Goal: Task Accomplishment & Management: Manage account settings

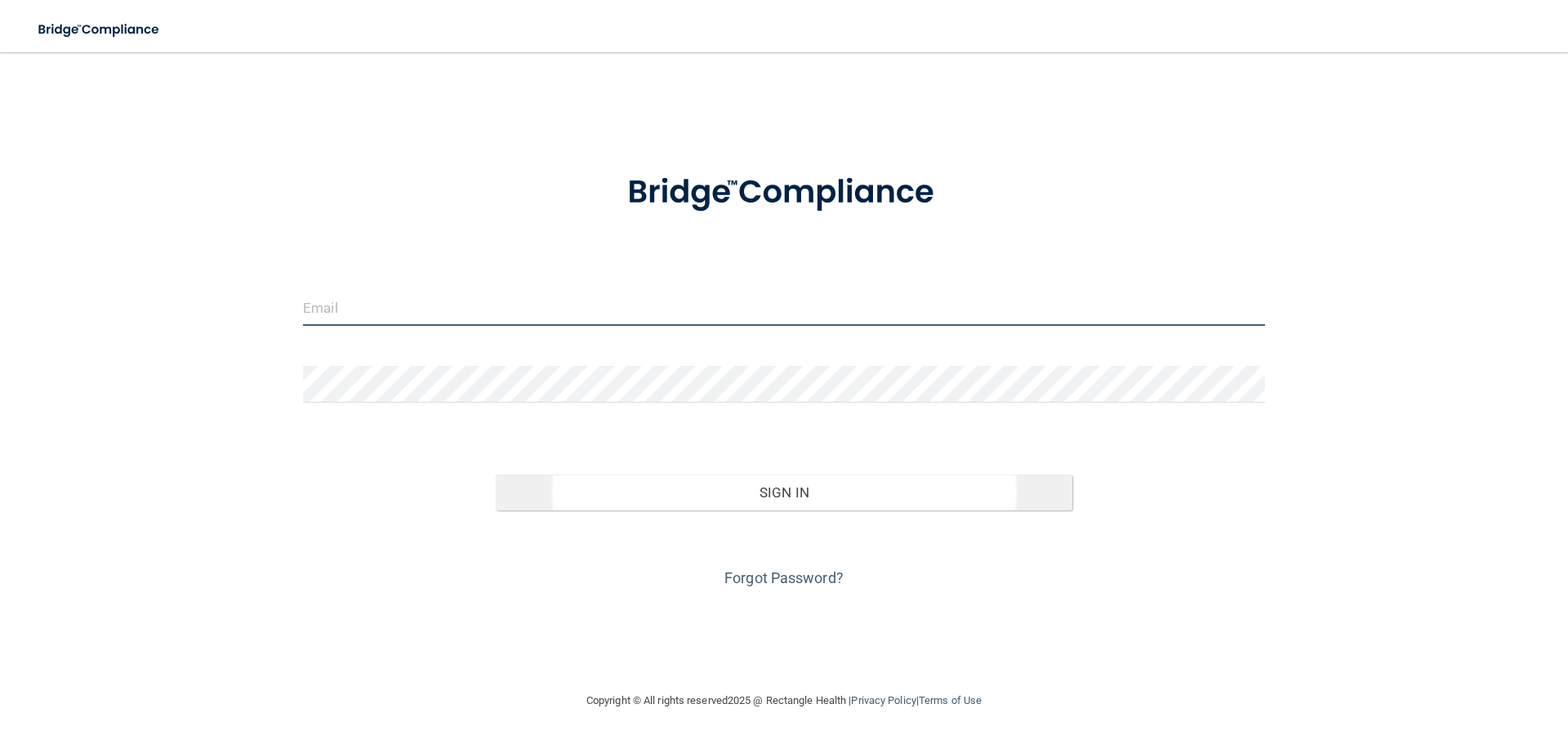
type input "[EMAIL_ADDRESS][DOMAIN_NAME]"
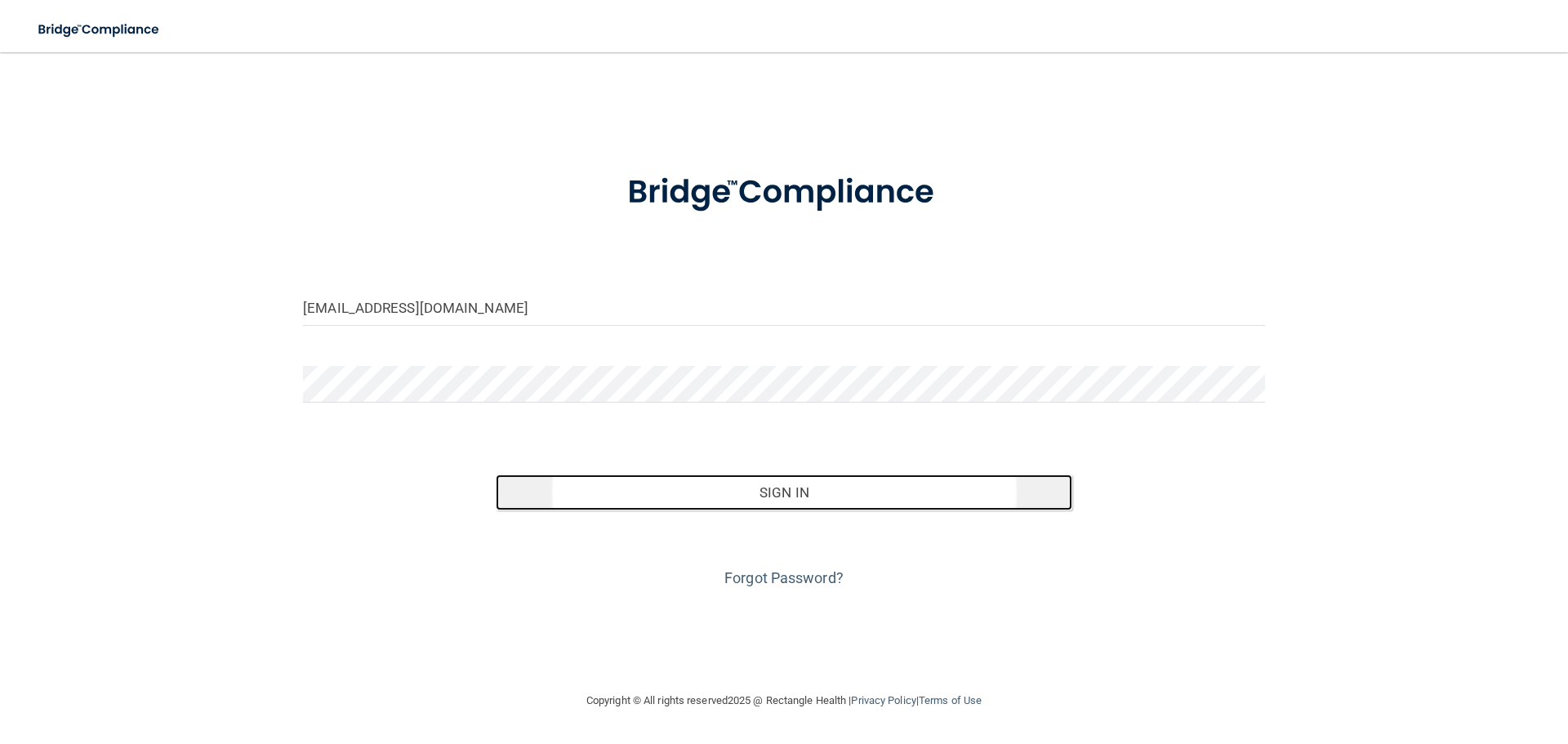
click at [754, 497] on button "Sign In" at bounding box center [784, 492] width 578 height 36
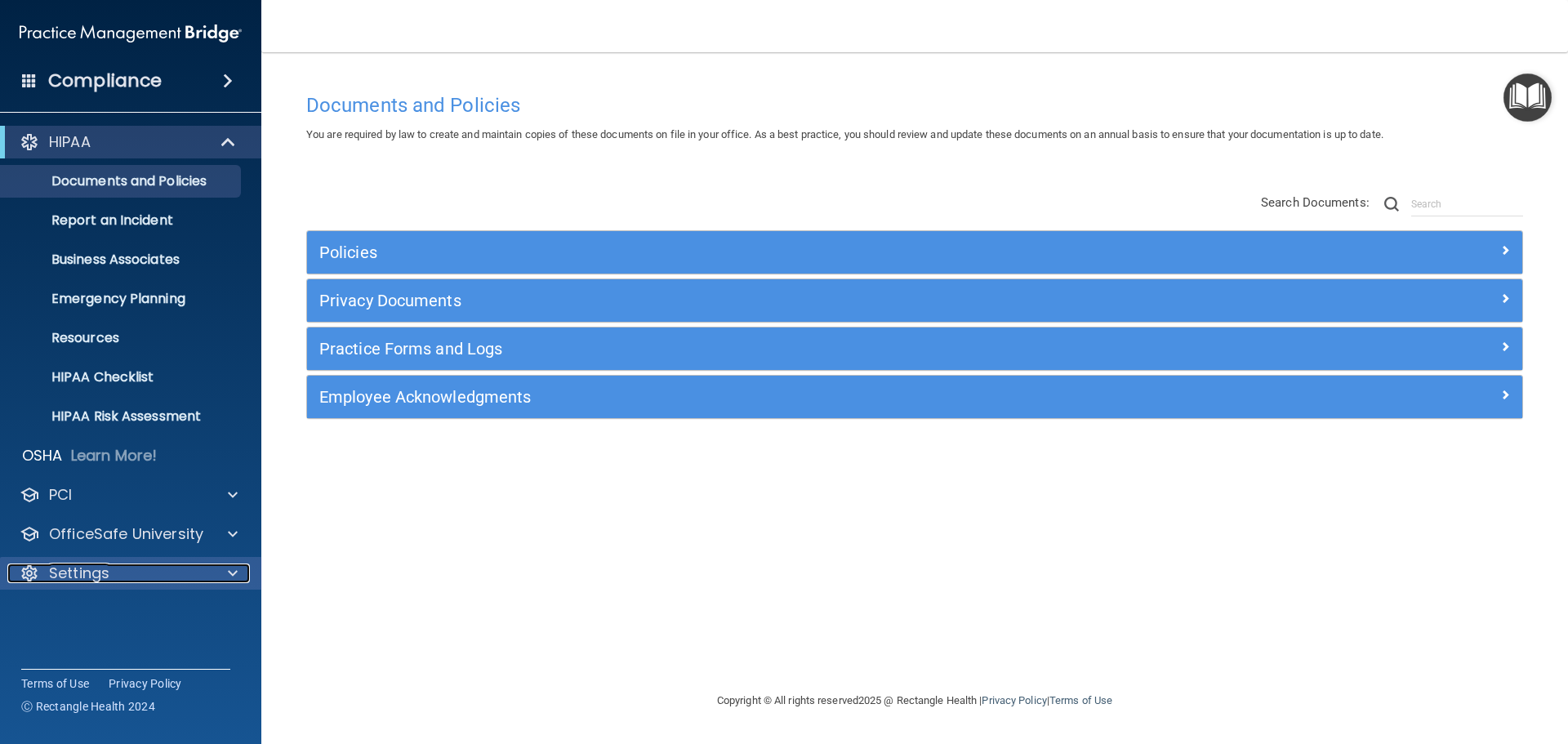
click at [105, 568] on p "Settings" at bounding box center [79, 573] width 61 height 20
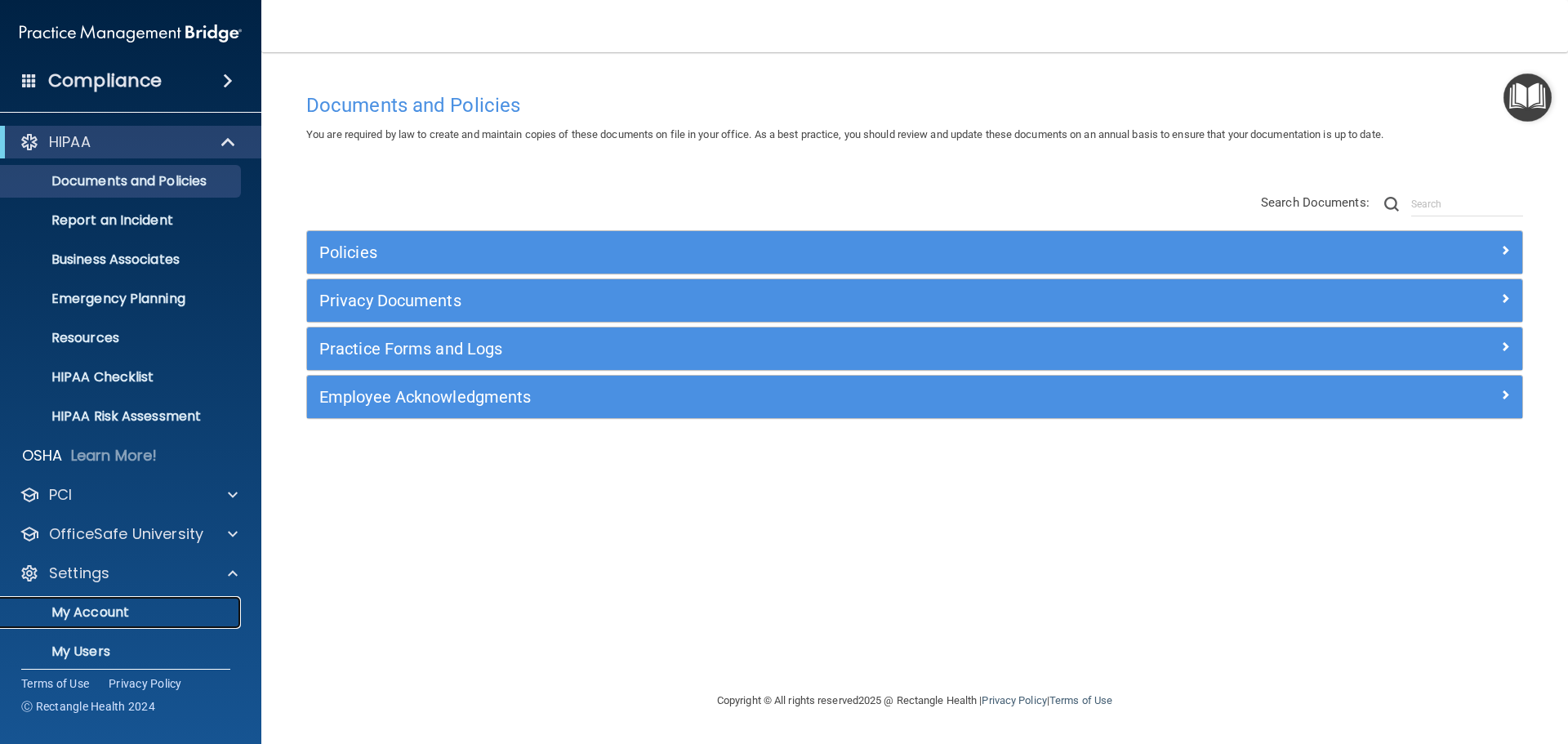
click at [95, 614] on p "My Account" at bounding box center [122, 612] width 222 height 16
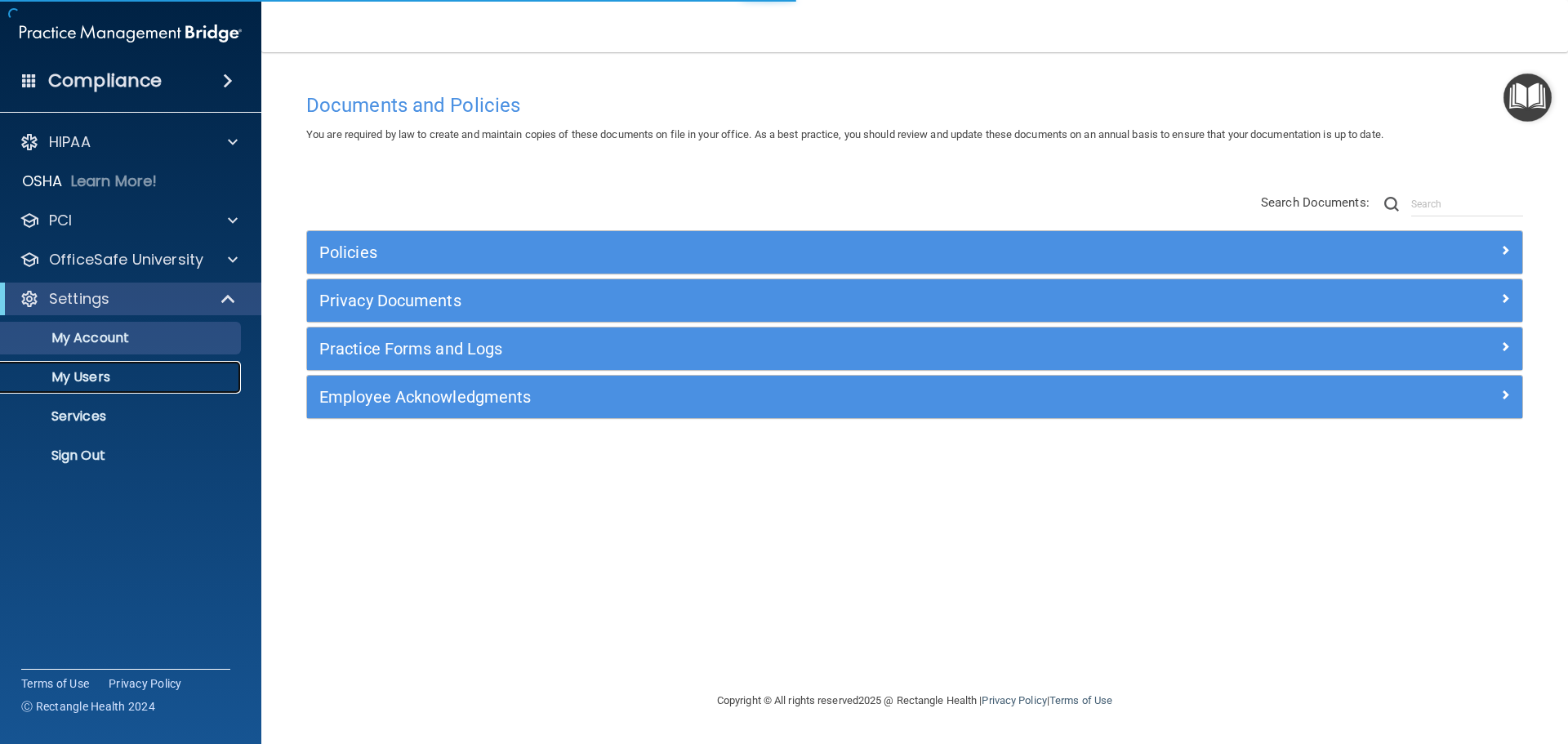
click at [94, 371] on p "My Users" at bounding box center [122, 377] width 222 height 16
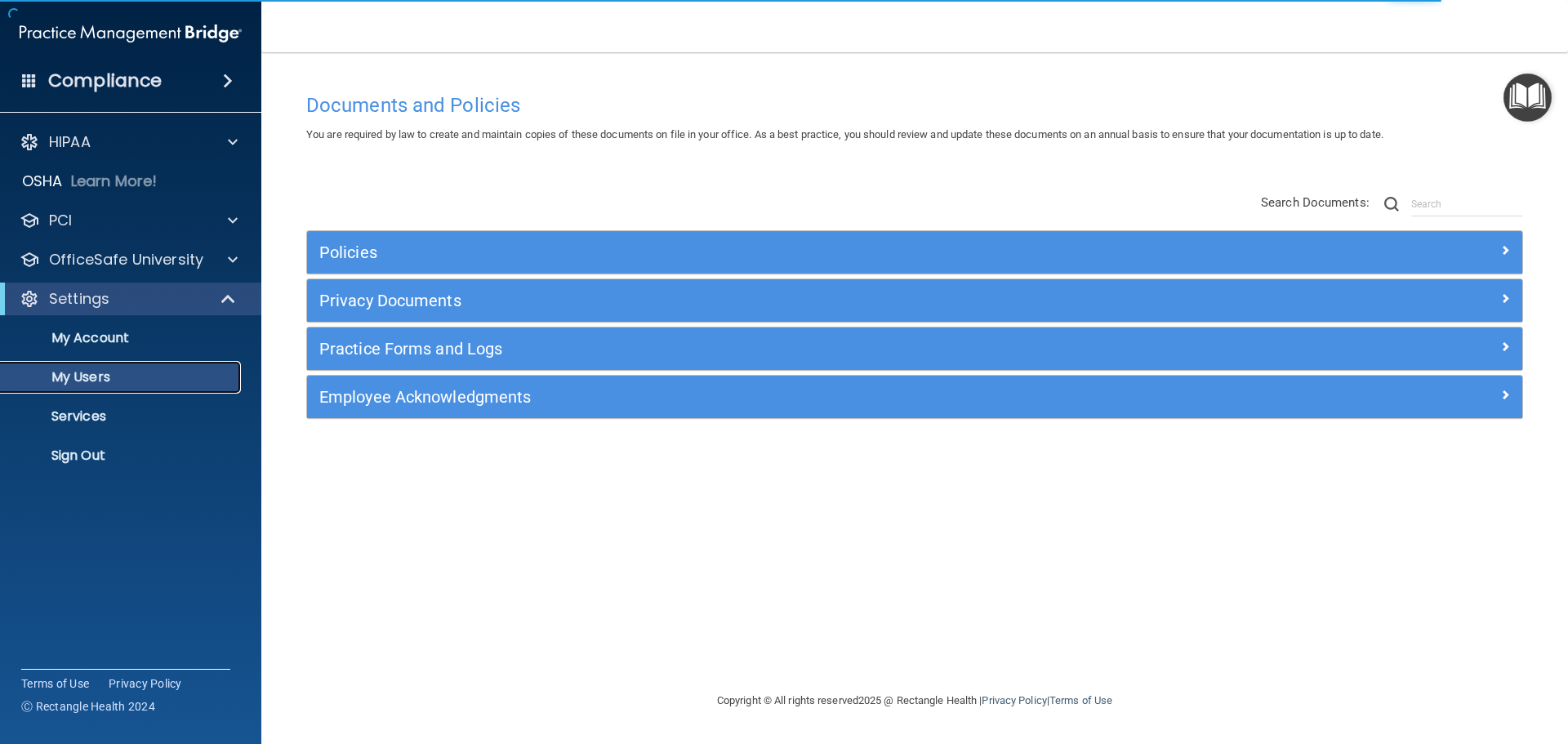
click at [116, 376] on p "My Users" at bounding box center [122, 377] width 222 height 16
select select "20"
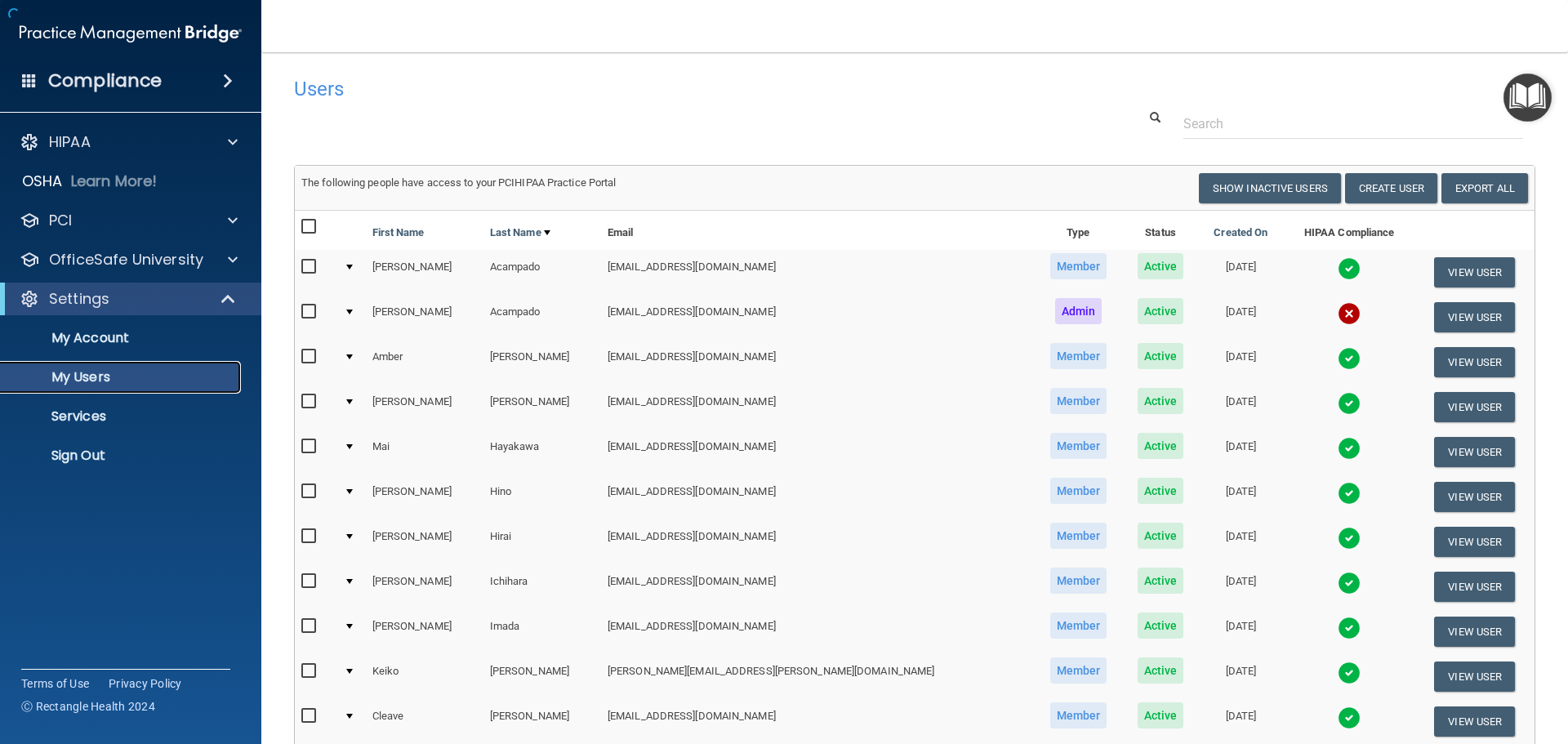
click at [116, 376] on p "My Users" at bounding box center [122, 377] width 222 height 16
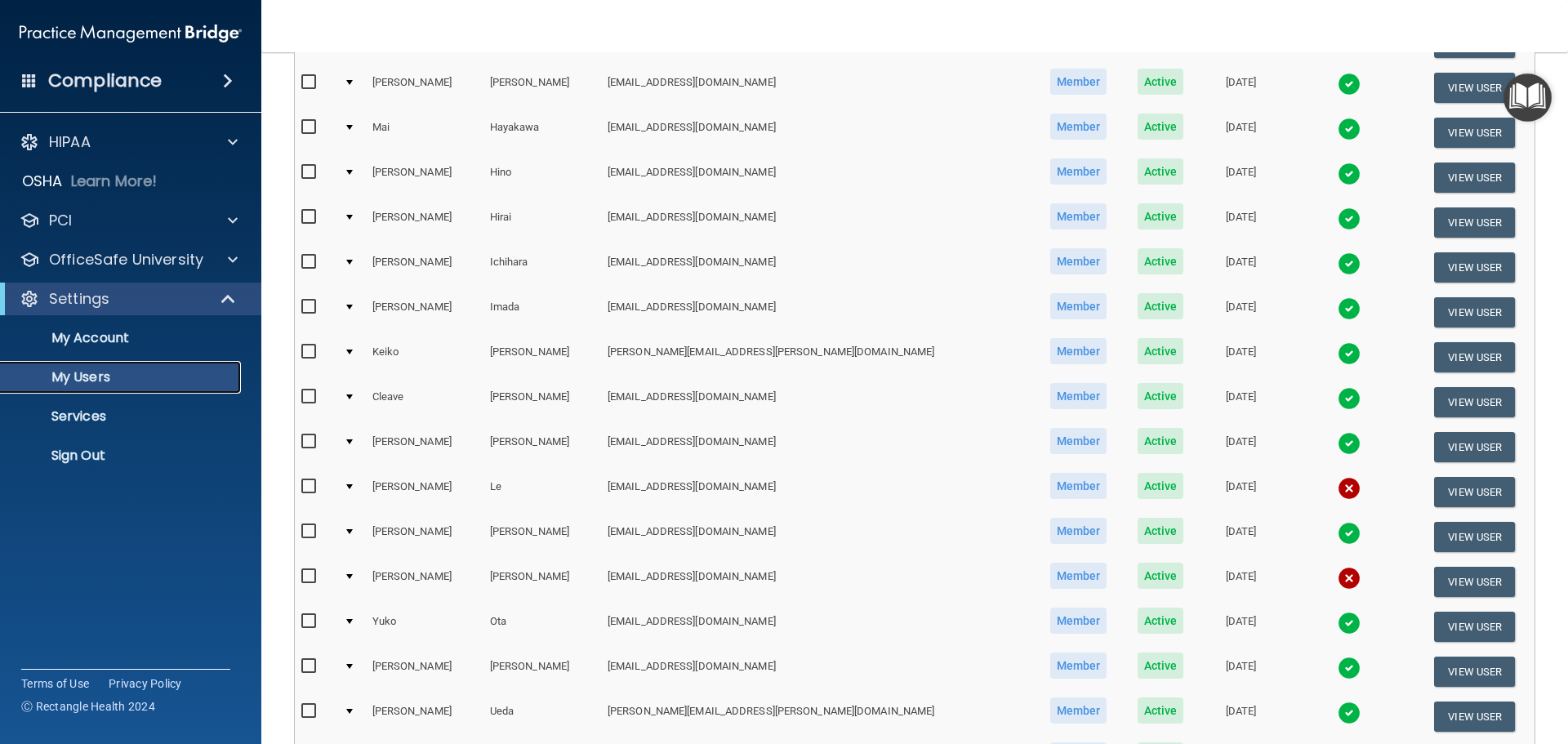
scroll to position [327, 0]
